Goal: Find specific page/section: Find specific page/section

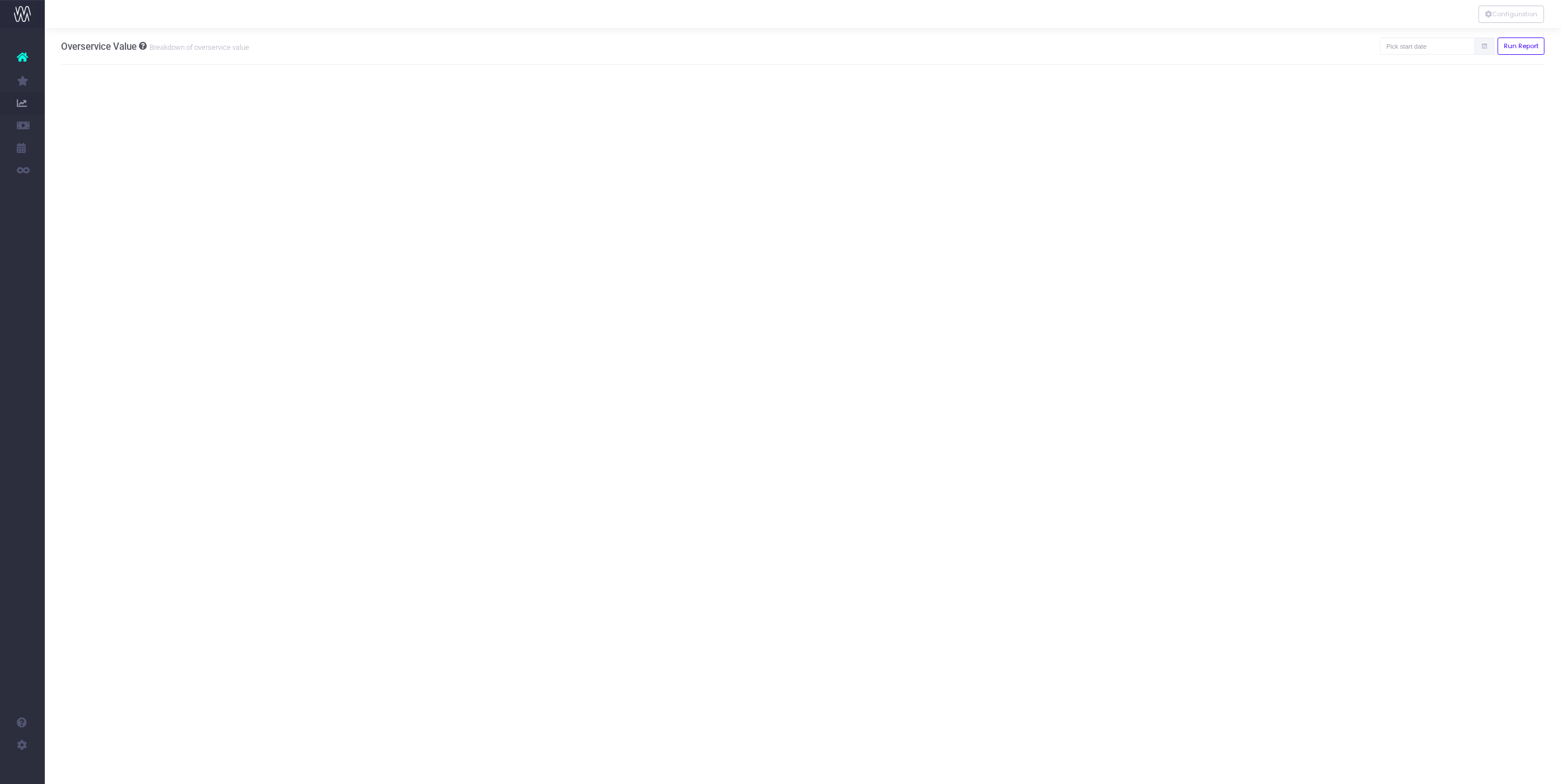
click at [26, 55] on icon at bounding box center [22, 57] width 11 height 15
click at [26, 81] on icon at bounding box center [22, 81] width 11 height 12
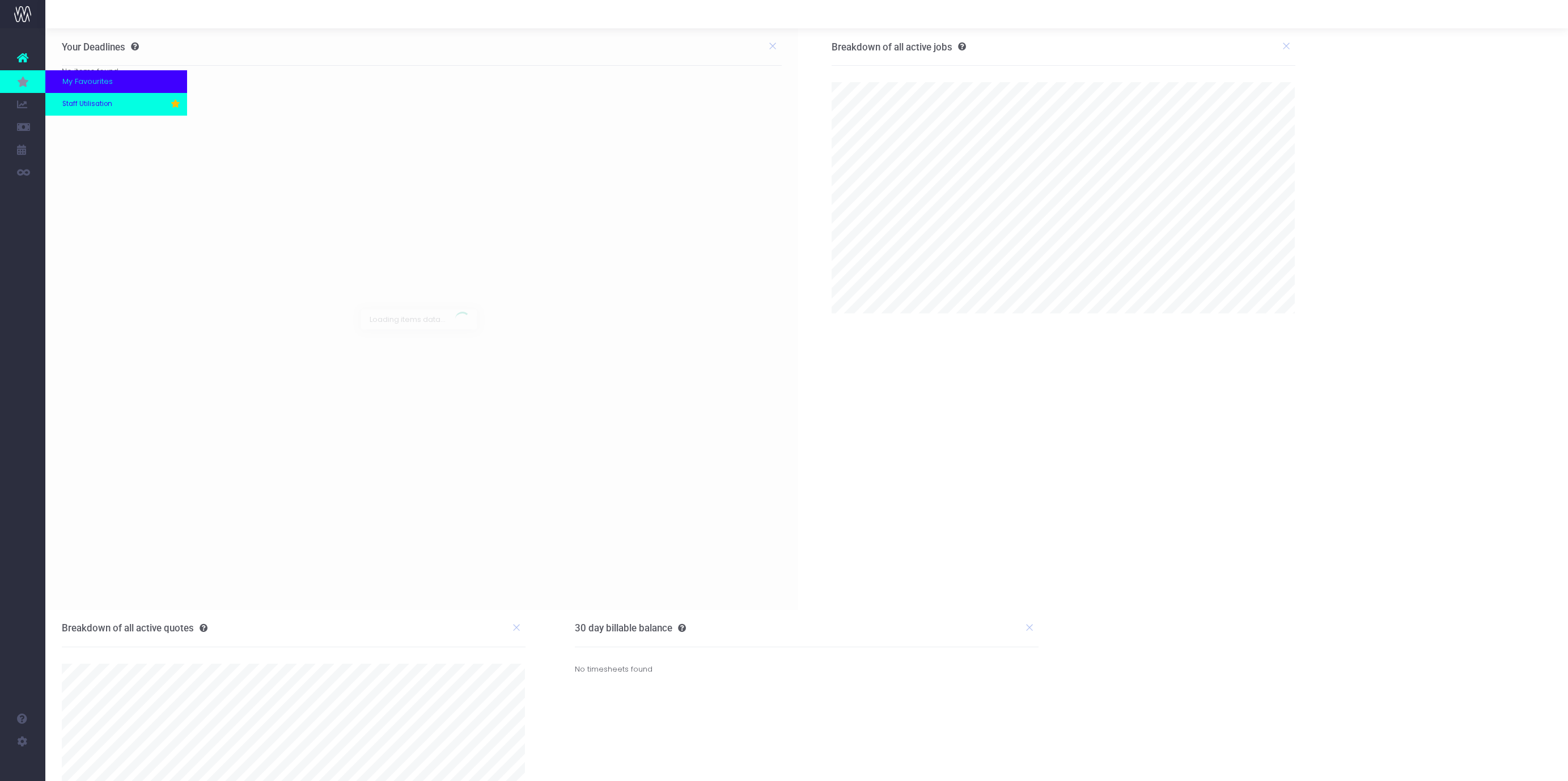
click at [72, 101] on span "Staff Utilisation" at bounding box center [87, 104] width 50 height 10
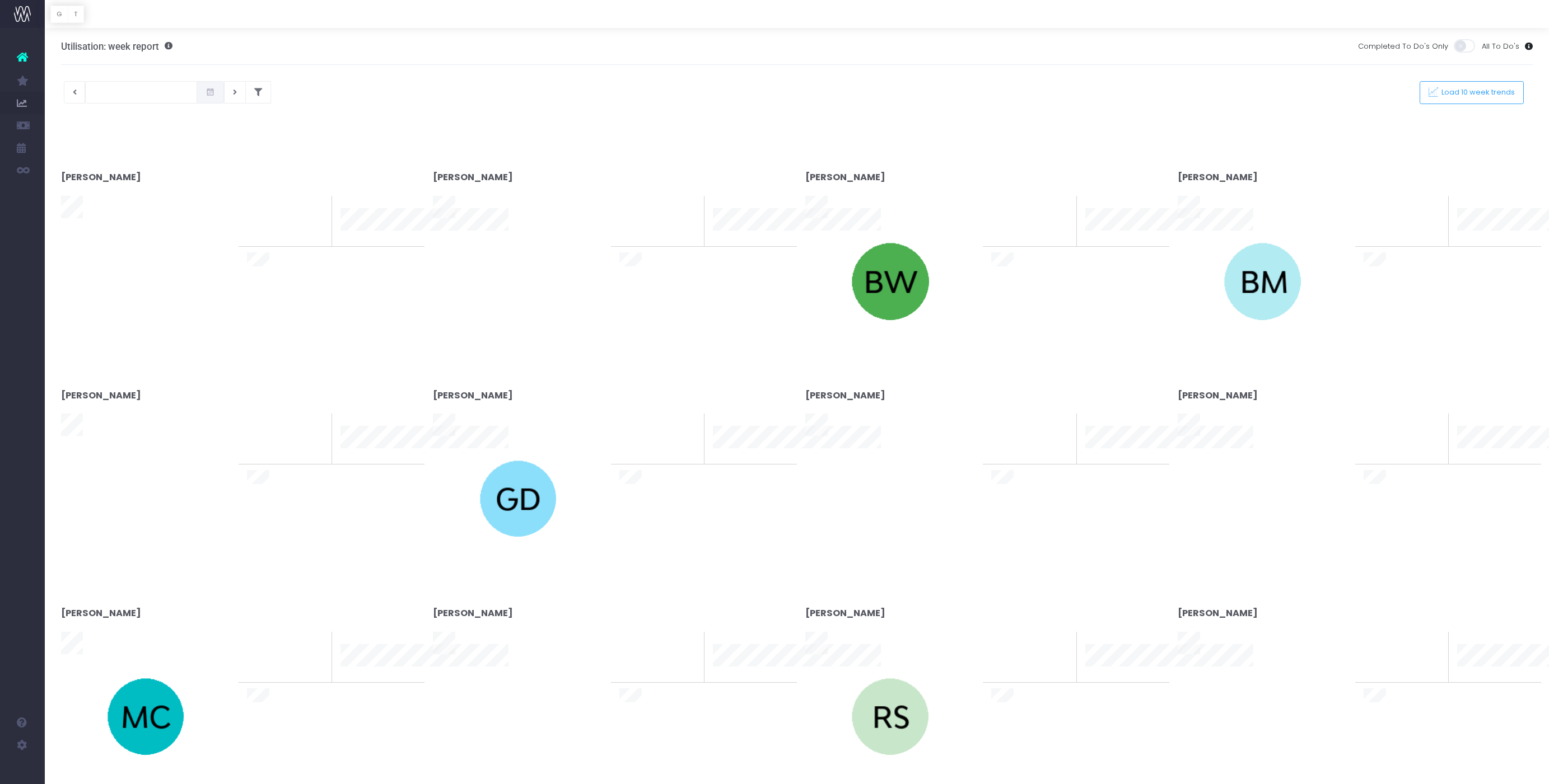
type input "[DATE]"
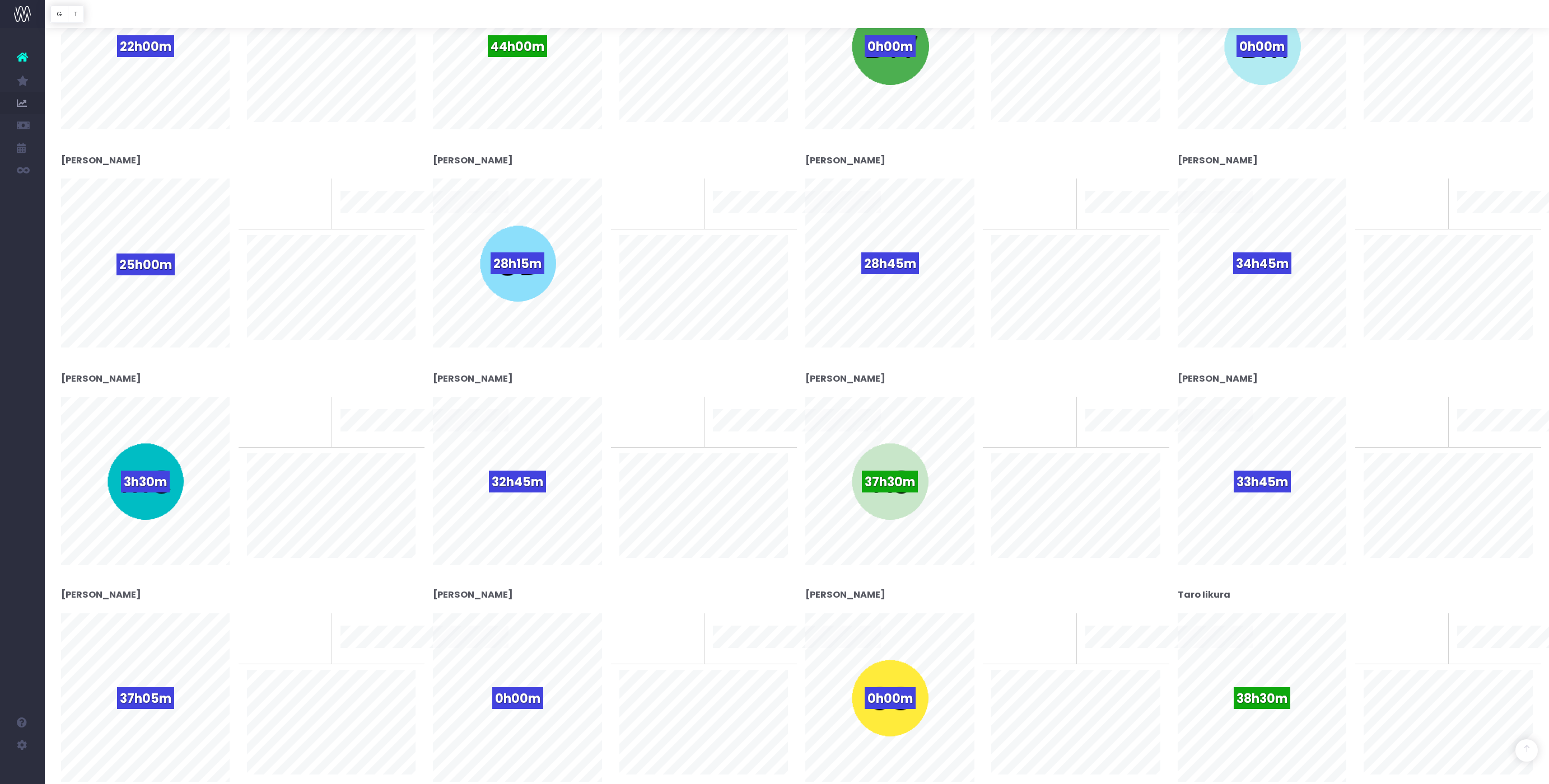
scroll to position [305, 0]
